Goal: Transaction & Acquisition: Purchase product/service

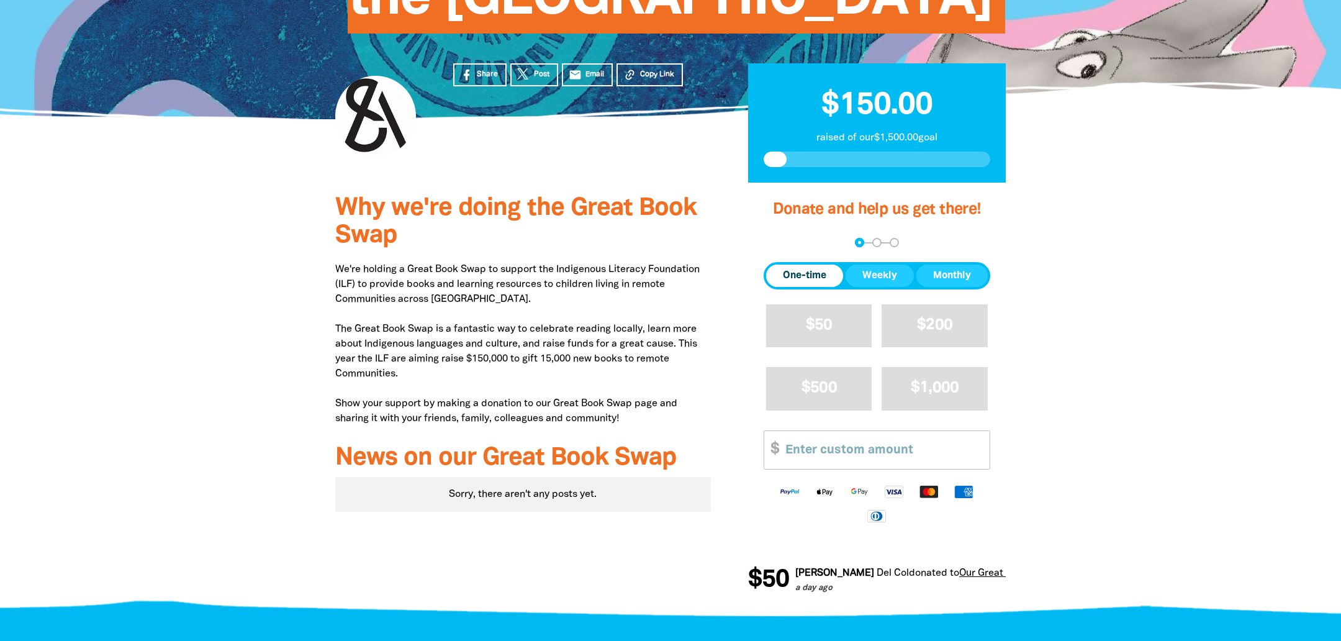
scroll to position [281, 0]
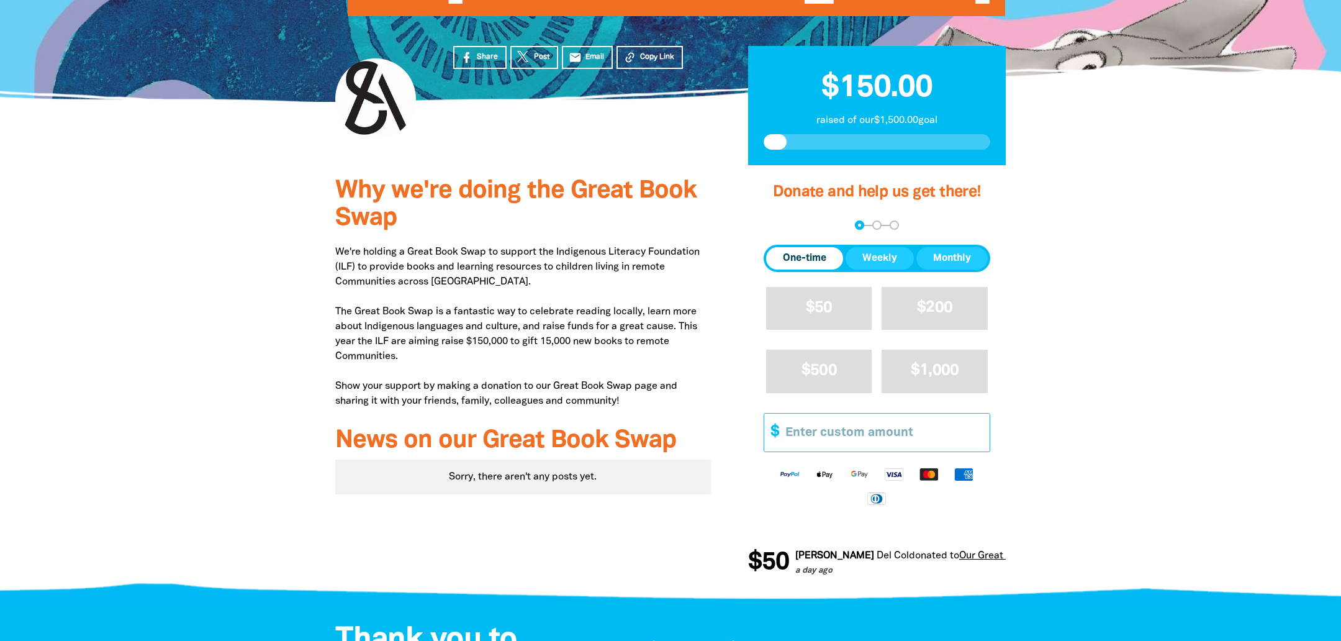
click at [798, 451] on input "Other Amount" at bounding box center [882, 432] width 213 height 38
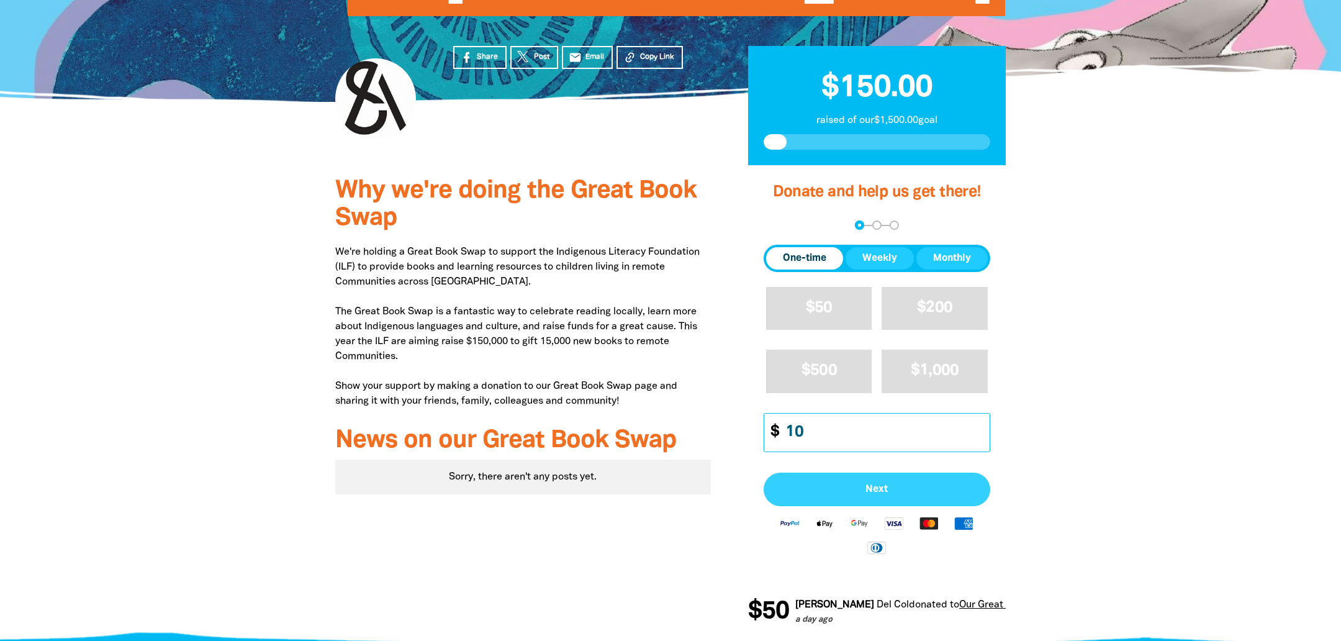
type input "10"
click at [885, 506] on button "Next" at bounding box center [876, 489] width 227 height 34
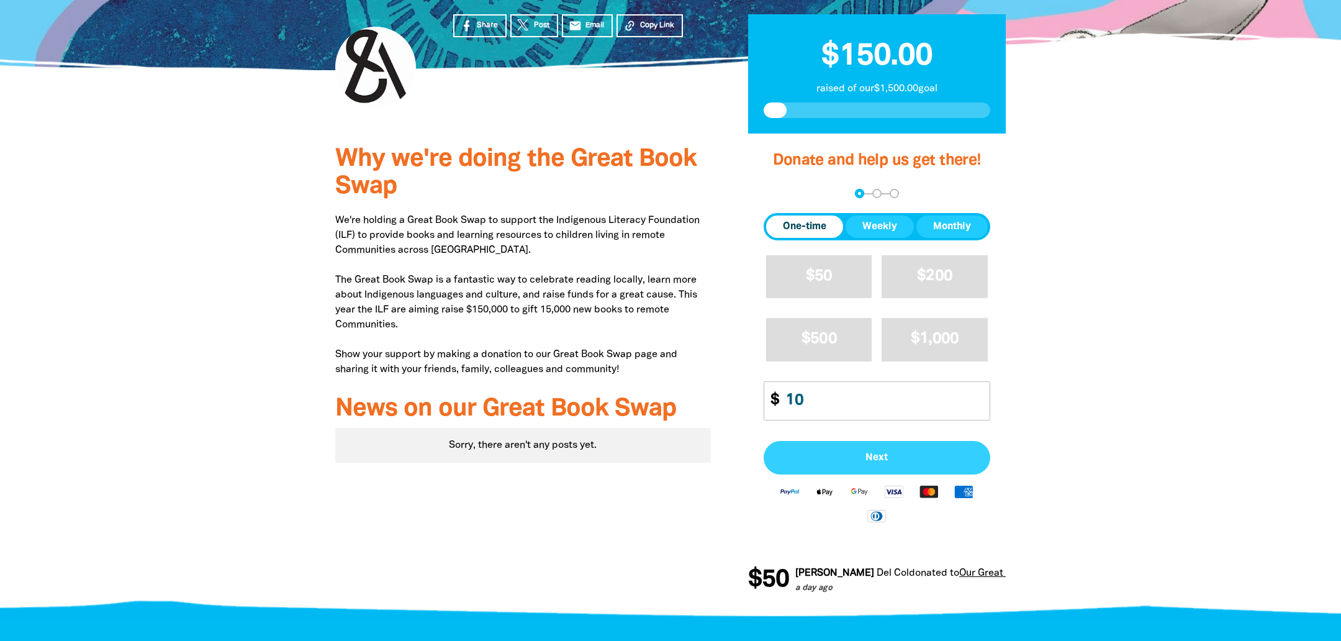
select select "AU"
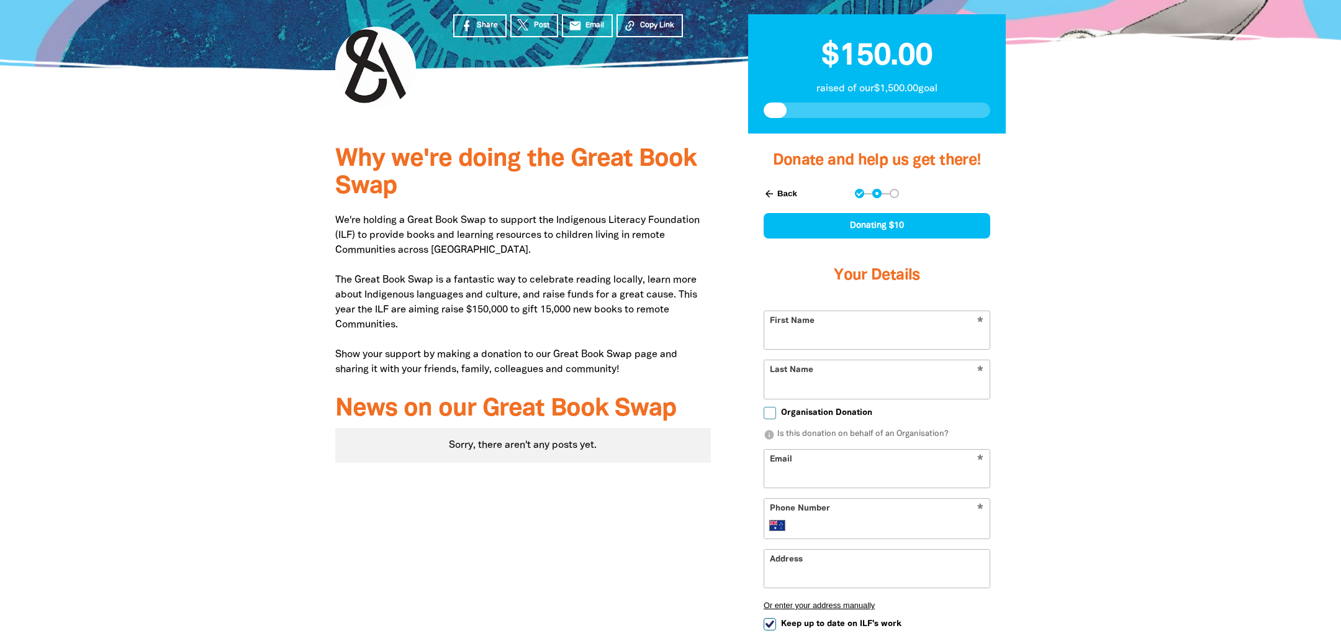
scroll to position [420, 0]
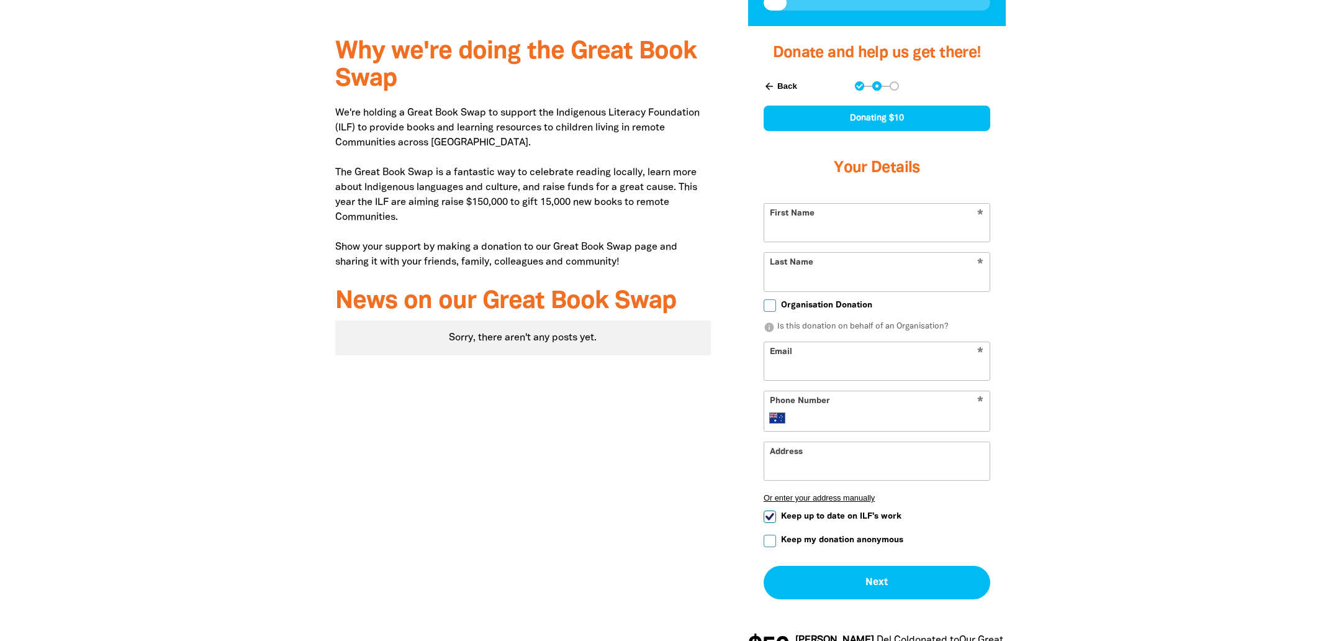
click at [813, 241] on input "First Name" at bounding box center [876, 223] width 225 height 38
type input "[PERSON_NAME]"
type input "Esots"
type input "[EMAIL_ADDRESS][DOMAIN_NAME]"
type input "0447 839 040"
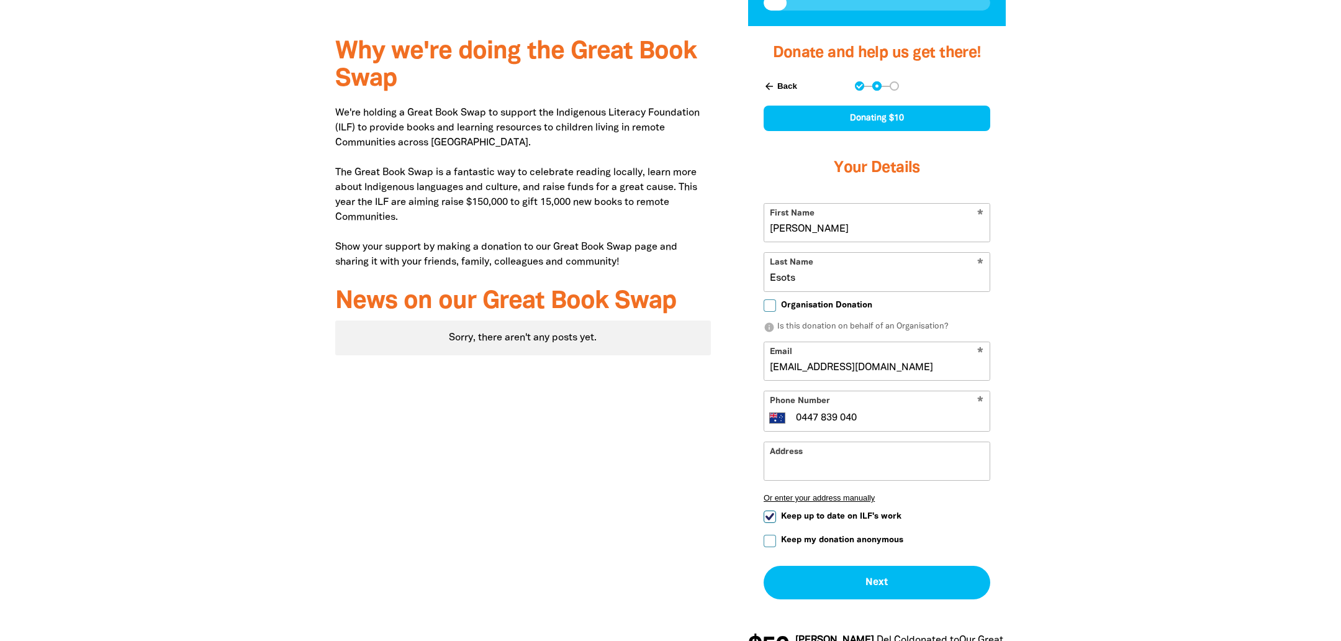
type input "[STREET_ADDRESS]"
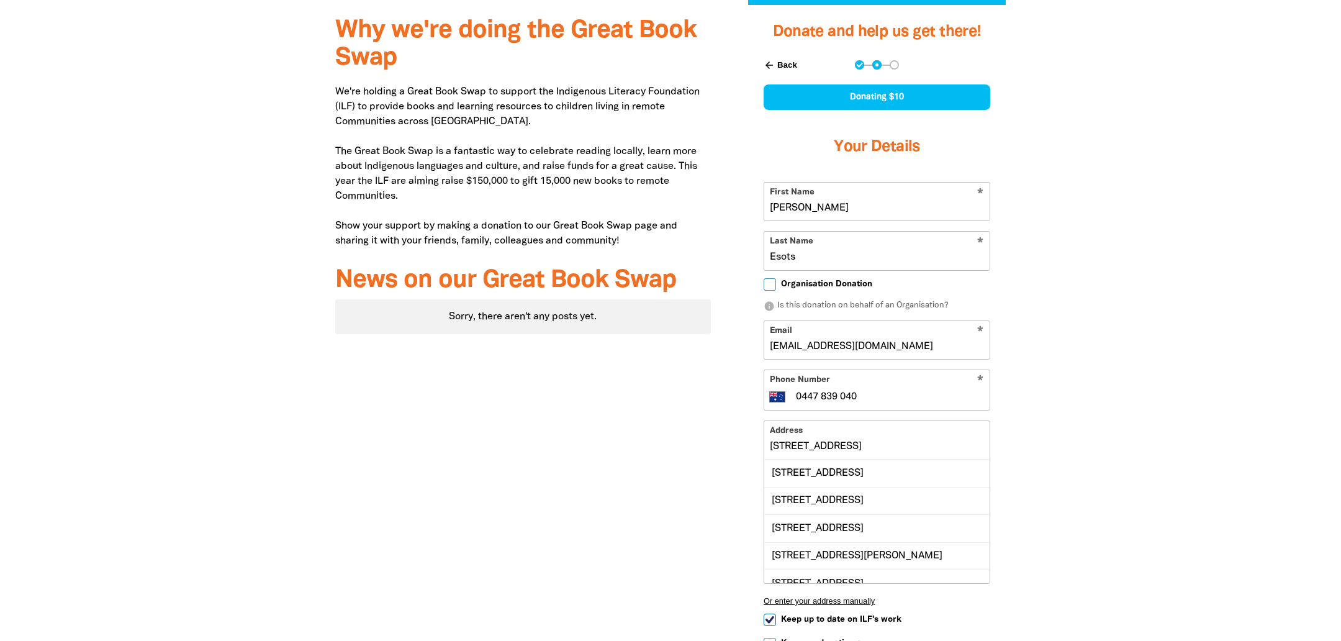
scroll to position [444, 0]
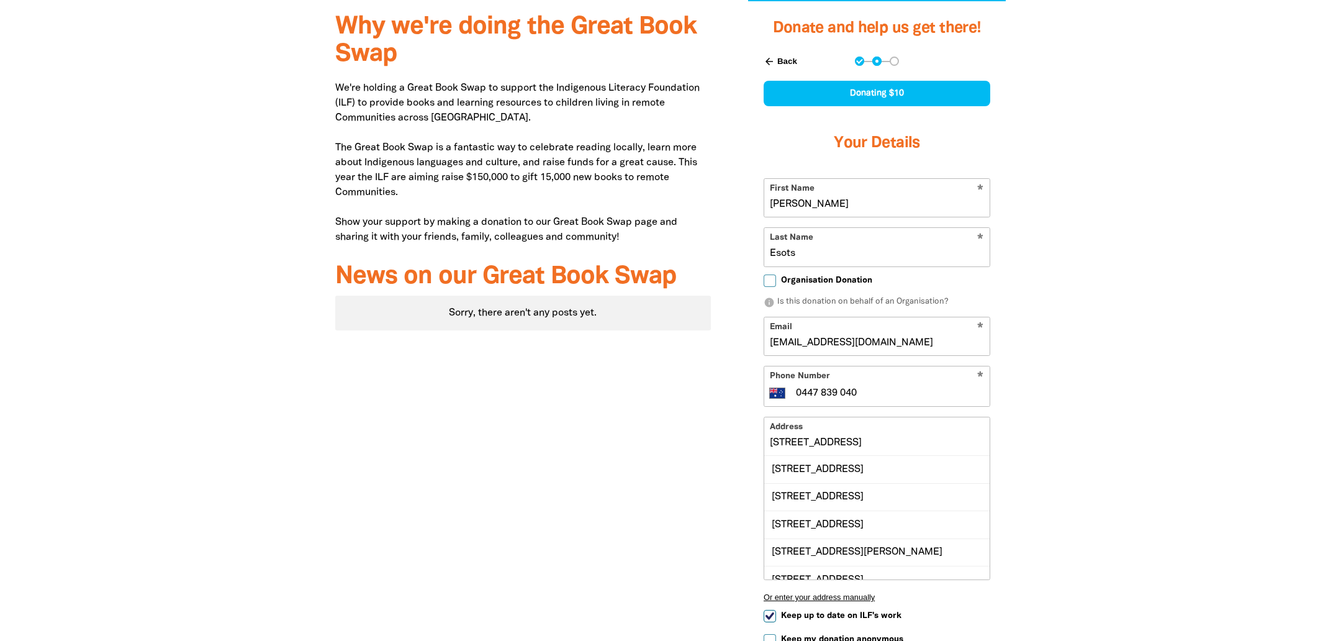
click at [878, 400] on input "0447 839 040" at bounding box center [889, 392] width 190 height 15
type input "0481 006 696"
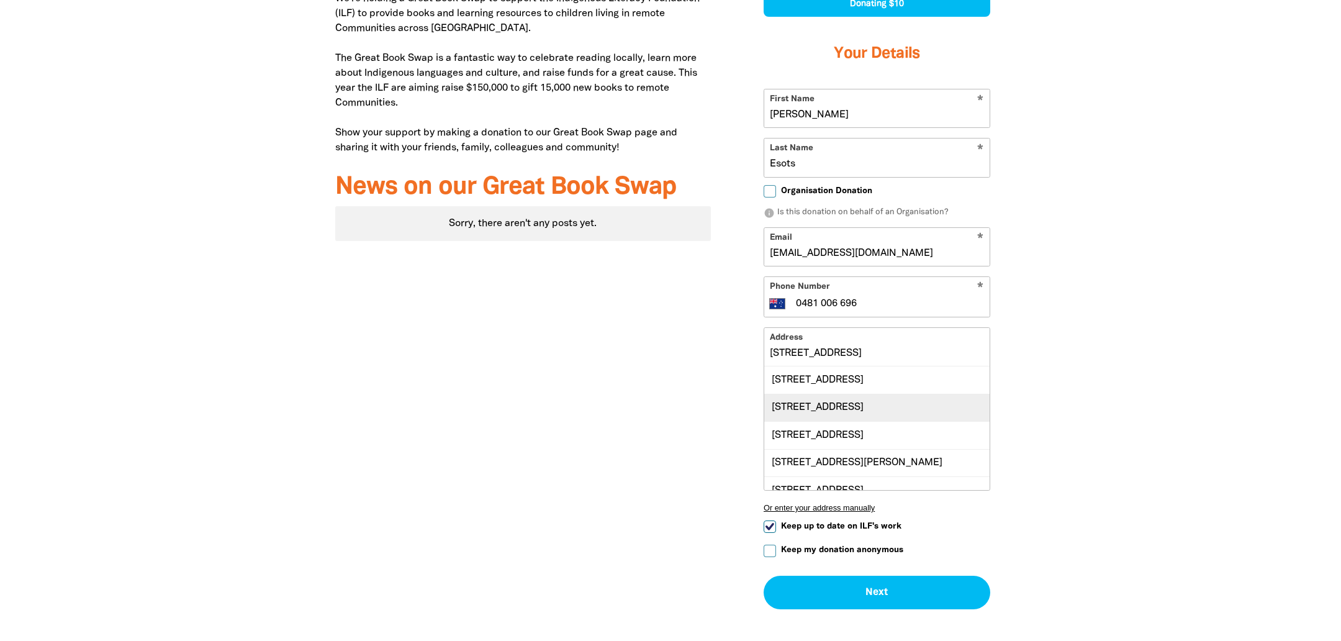
scroll to position [536, 0]
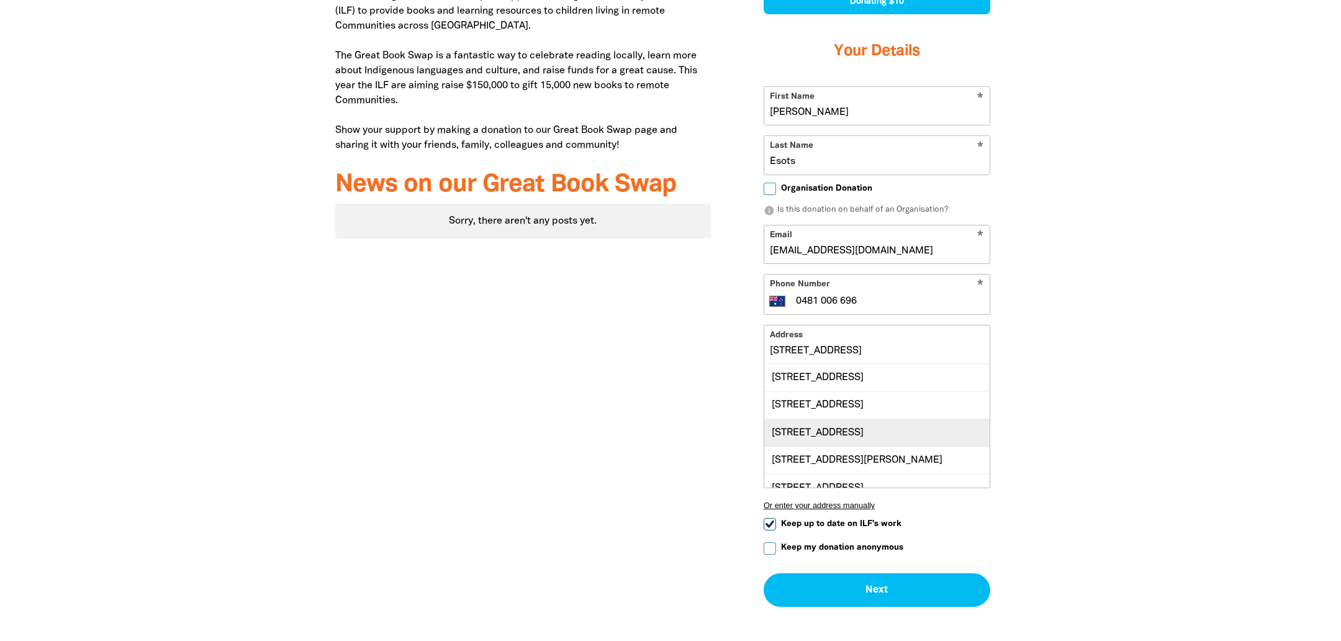
click at [871, 446] on div "[STREET_ADDRESS]" at bounding box center [876, 431] width 225 height 27
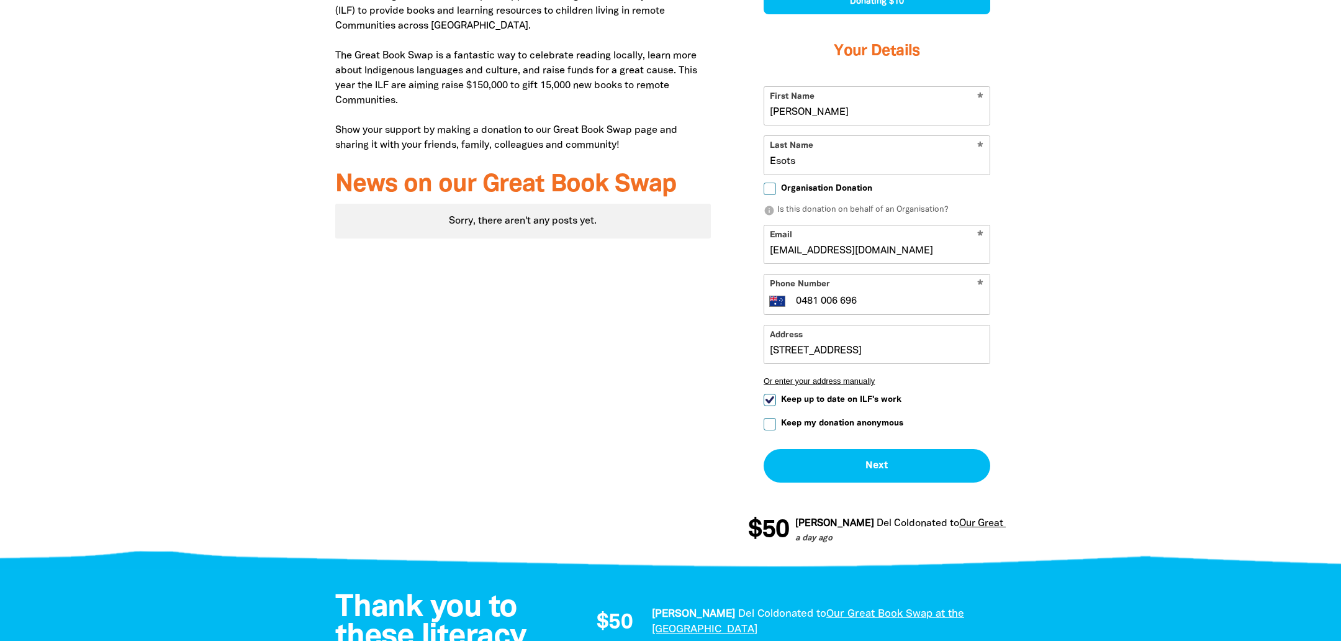
type input "[STREET_ADDRESS]"
click at [769, 406] on input "Keep up to date on ILF's work" at bounding box center [769, 399] width 12 height 12
checkbox input "false"
click at [871, 482] on button "Next chevron_right" at bounding box center [876, 466] width 227 height 34
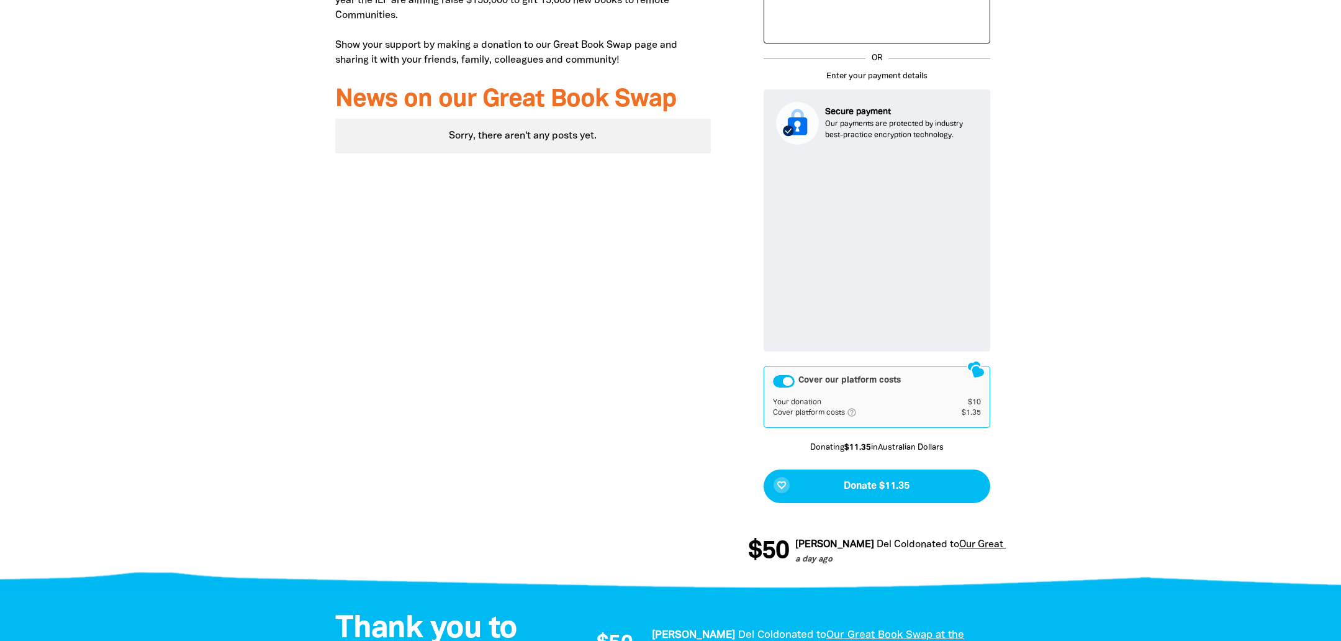
scroll to position [632, 0]
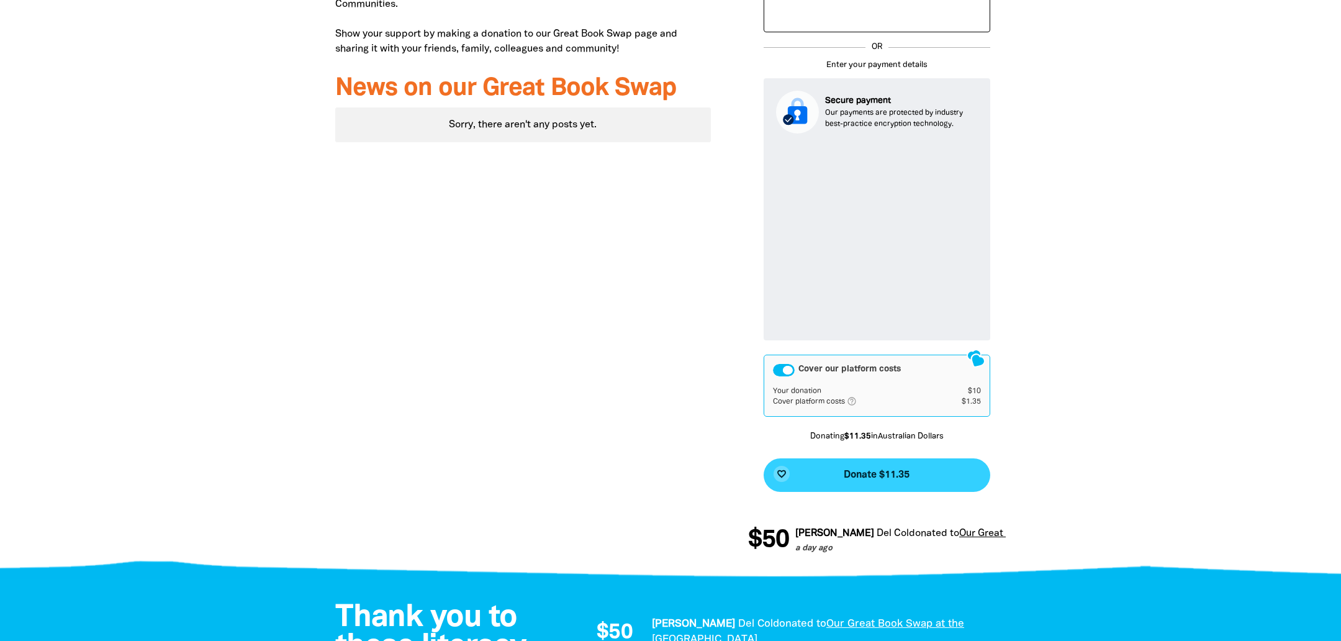
click at [881, 480] on span "Donate $11.35" at bounding box center [876, 475] width 66 height 10
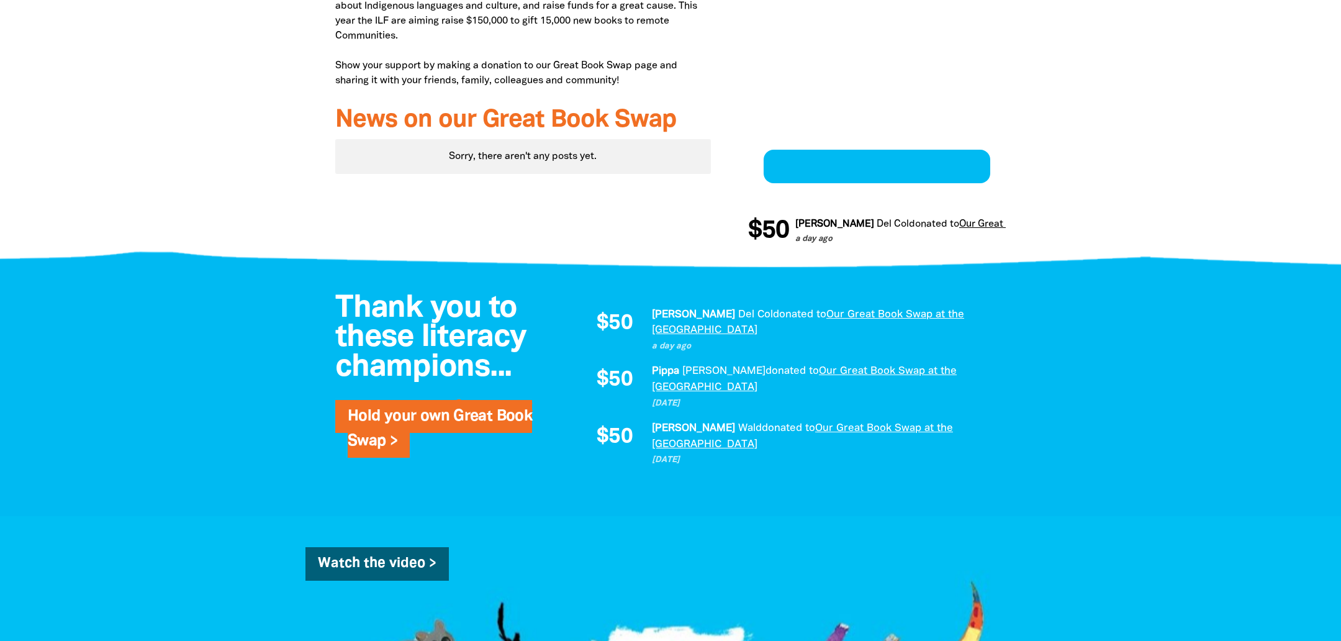
scroll to position [533, 0]
